Goal: Find specific page/section: Find specific page/section

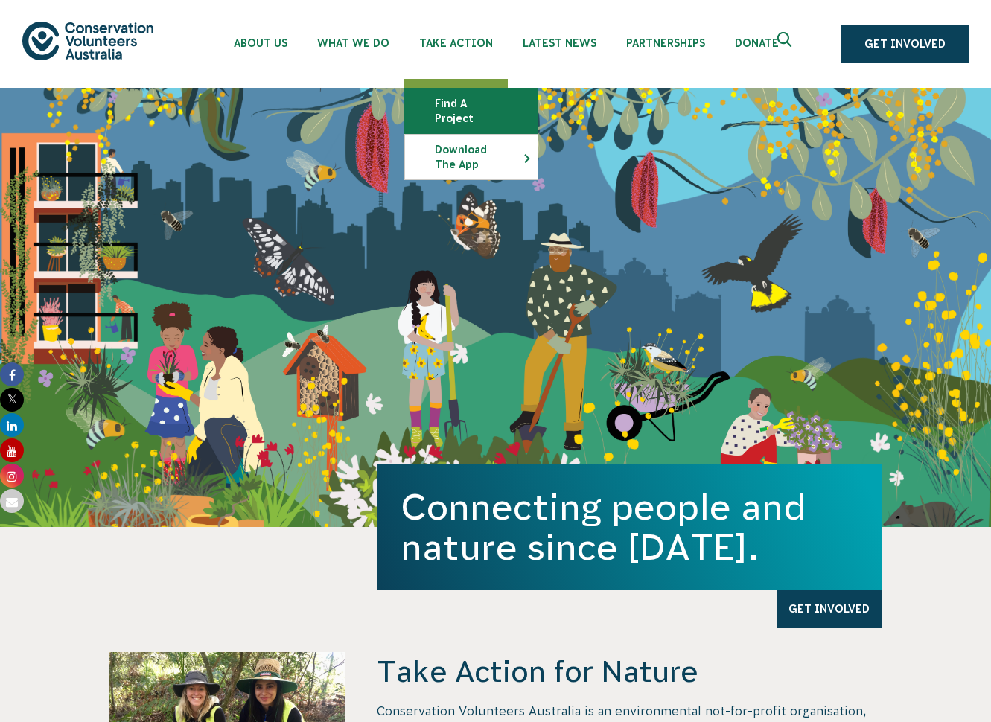
click at [450, 106] on link "Find a project" at bounding box center [471, 111] width 133 height 45
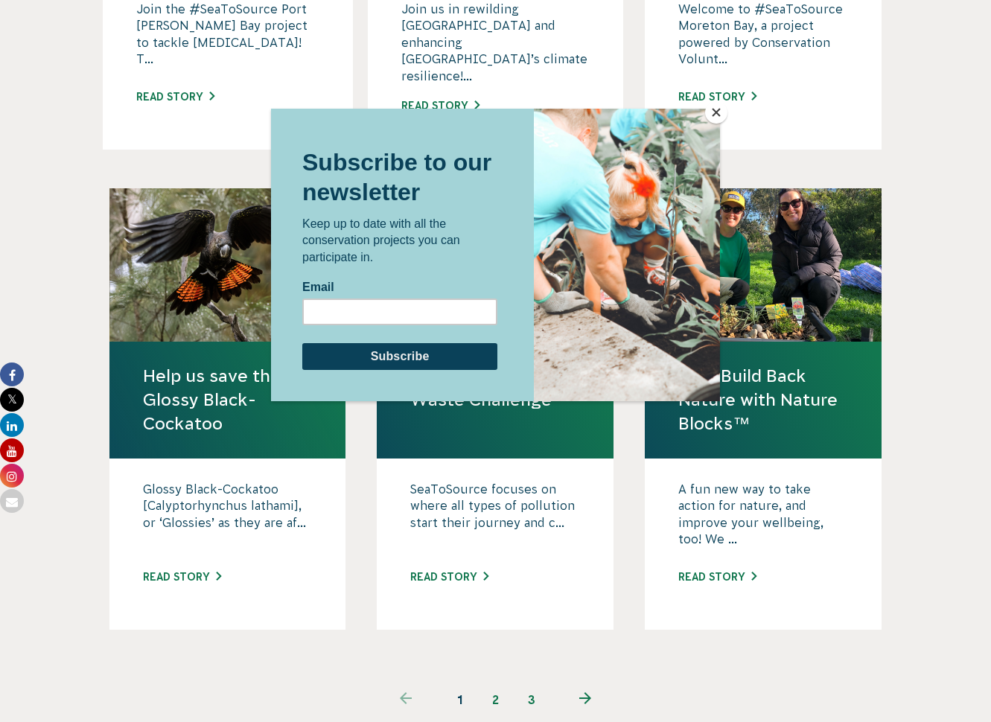
scroll to position [1252, 0]
click at [717, 112] on button "Close" at bounding box center [716, 112] width 22 height 22
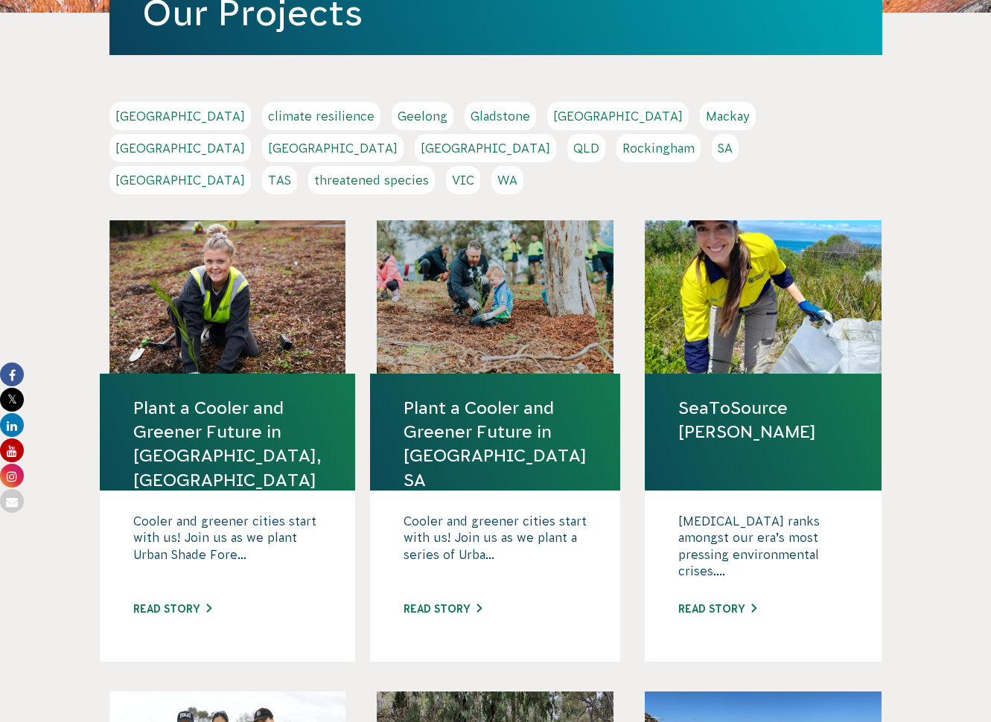
scroll to position [253, 0]
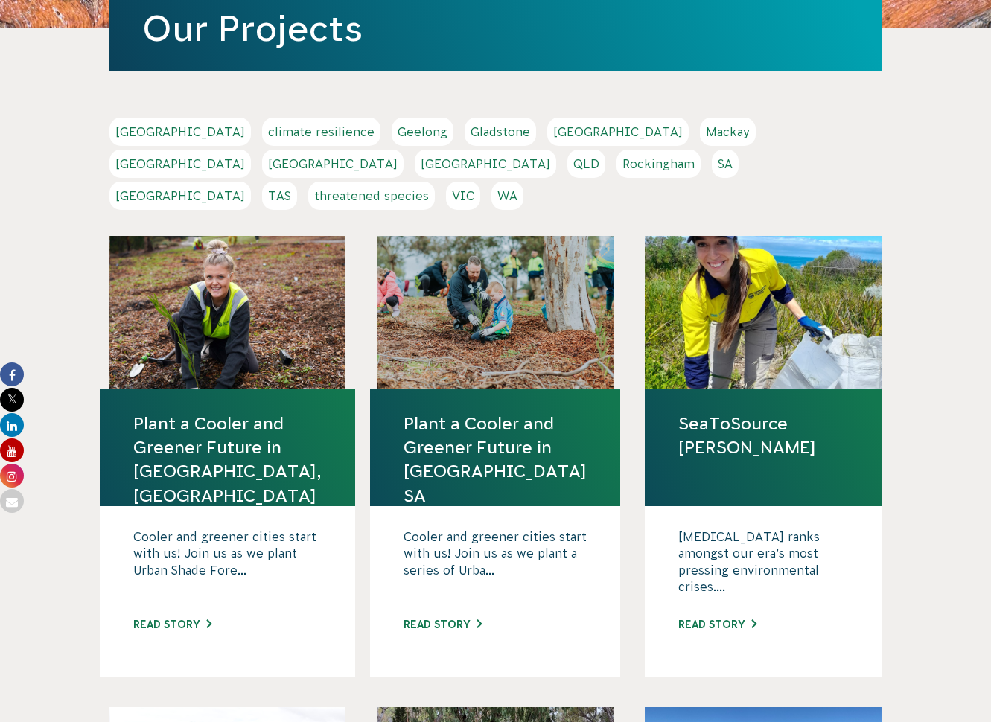
click at [404, 150] on link "[GEOGRAPHIC_DATA]" at bounding box center [332, 164] width 141 height 28
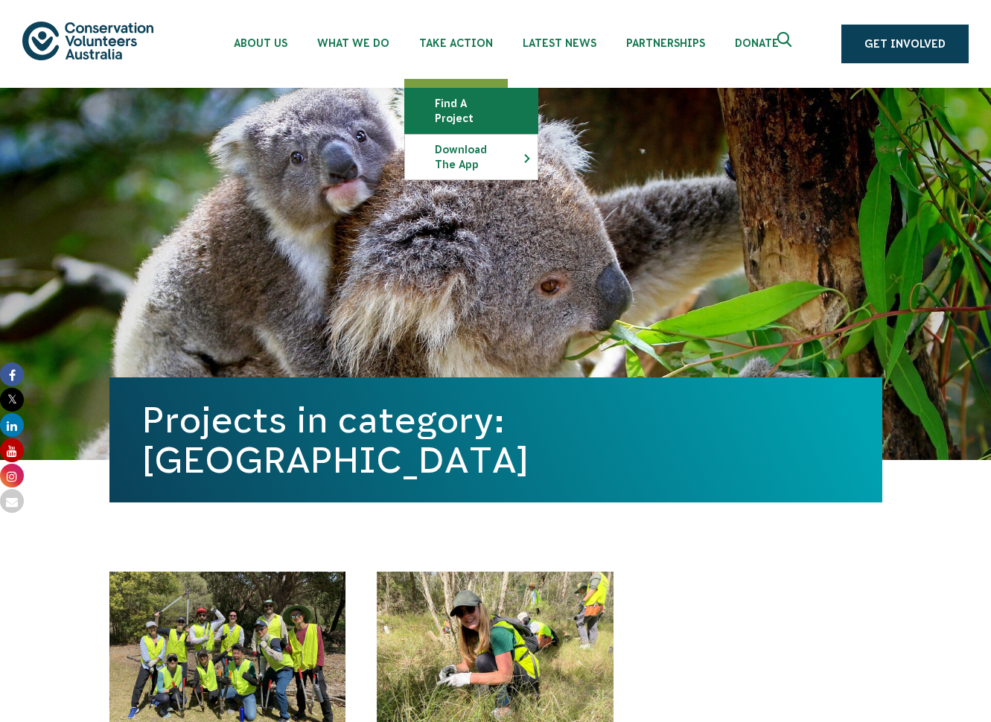
click at [460, 106] on link "Find a project" at bounding box center [471, 111] width 133 height 45
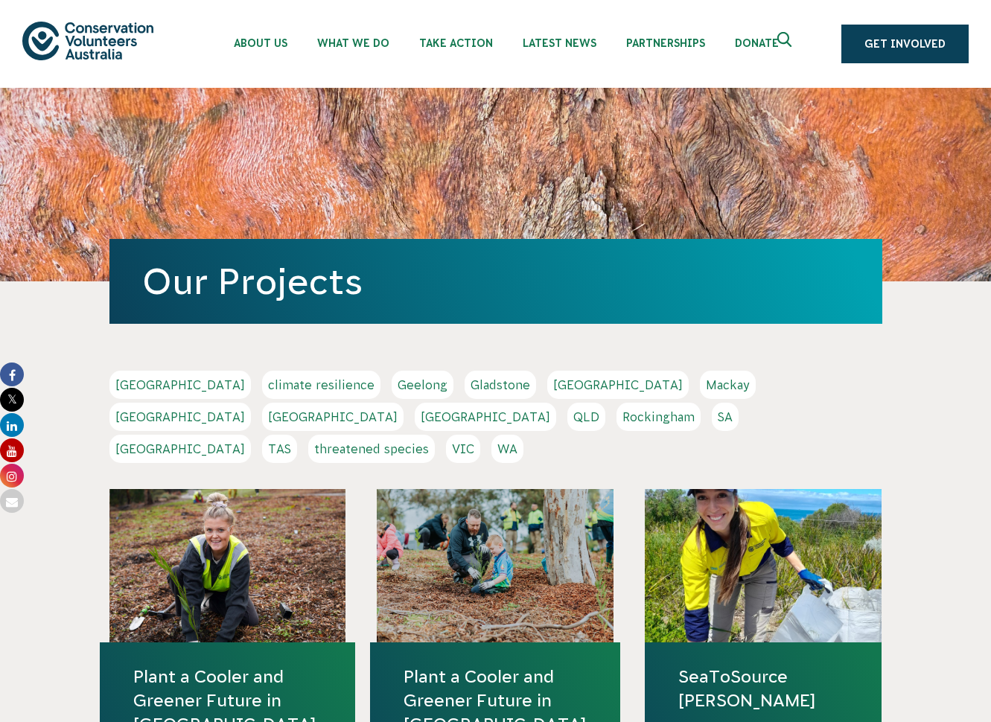
click at [251, 435] on link "Sydney" at bounding box center [179, 449] width 141 height 28
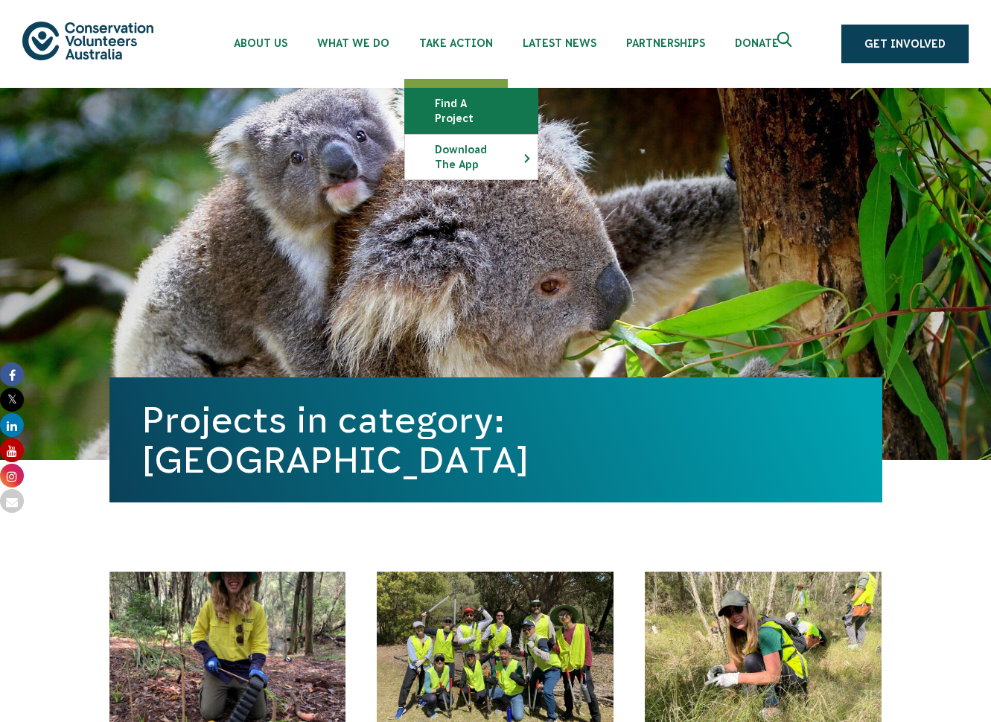
click at [454, 102] on link "Find a project" at bounding box center [471, 111] width 133 height 45
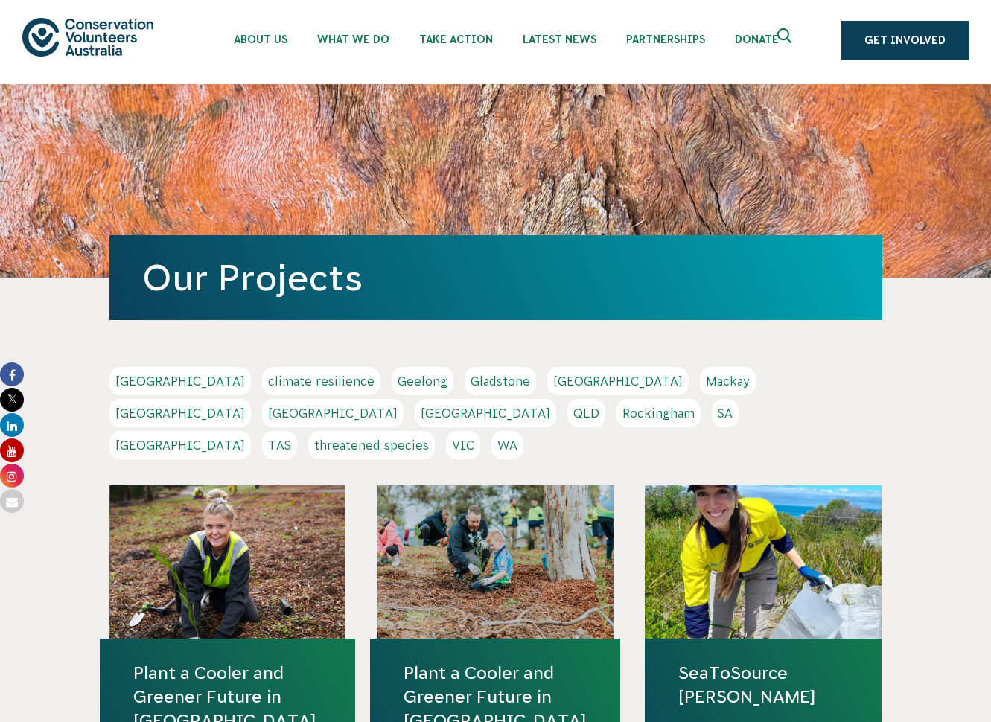
scroll to position [4, 0]
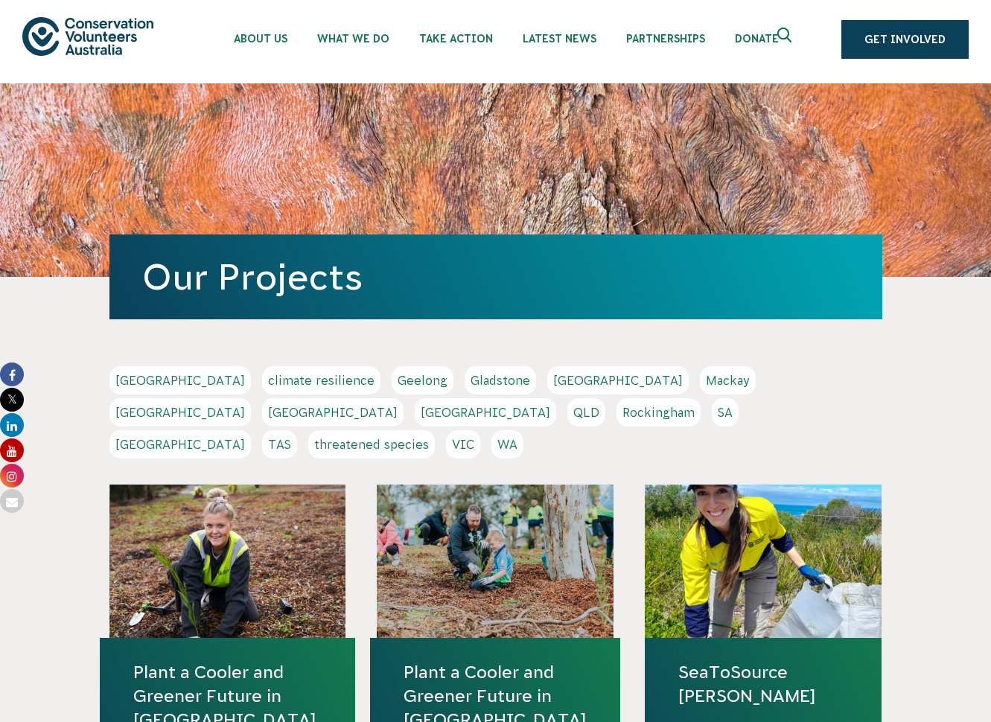
click at [404, 398] on link "NSW" at bounding box center [332, 412] width 141 height 28
